Goal: Go to known website: Go to known website

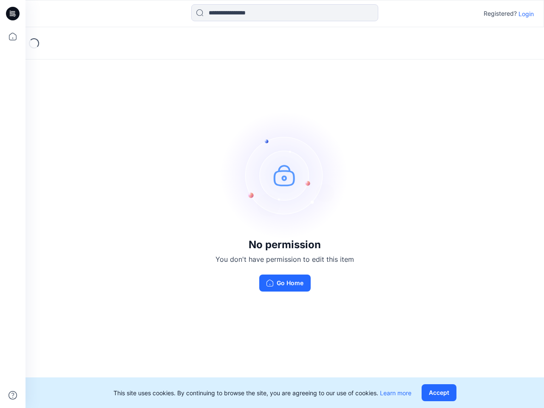
click at [272, 204] on img at bounding box center [284, 174] width 127 height 127
click at [13, 14] on icon at bounding box center [13, 14] width 3 height 0
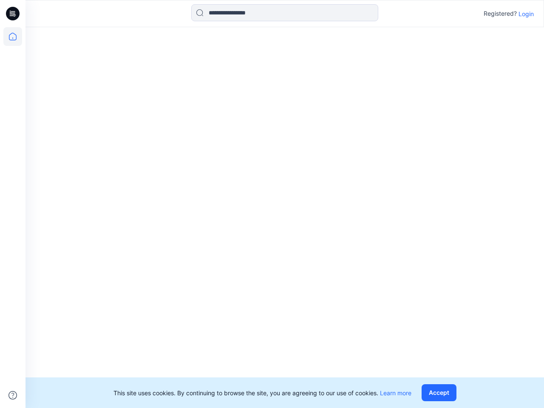
click at [13, 37] on icon at bounding box center [12, 36] width 19 height 19
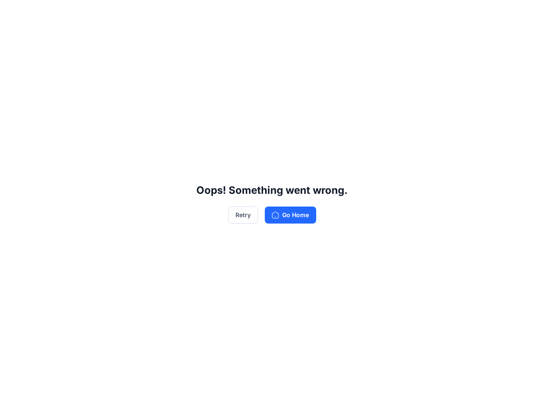
click at [13, 395] on div "Oops! Something went wrong. Retry Go Home" at bounding box center [272, 204] width 544 height 408
click at [284, 13] on div "Oops! Something went wrong. Retry Go Home" at bounding box center [272, 204] width 544 height 408
click at [526, 14] on div "Oops! Something went wrong. Retry Go Home" at bounding box center [272, 204] width 544 height 408
click at [440, 392] on div "Oops! Something went wrong. Retry Go Home" at bounding box center [272, 204] width 544 height 408
